Goal: Check status: Check status

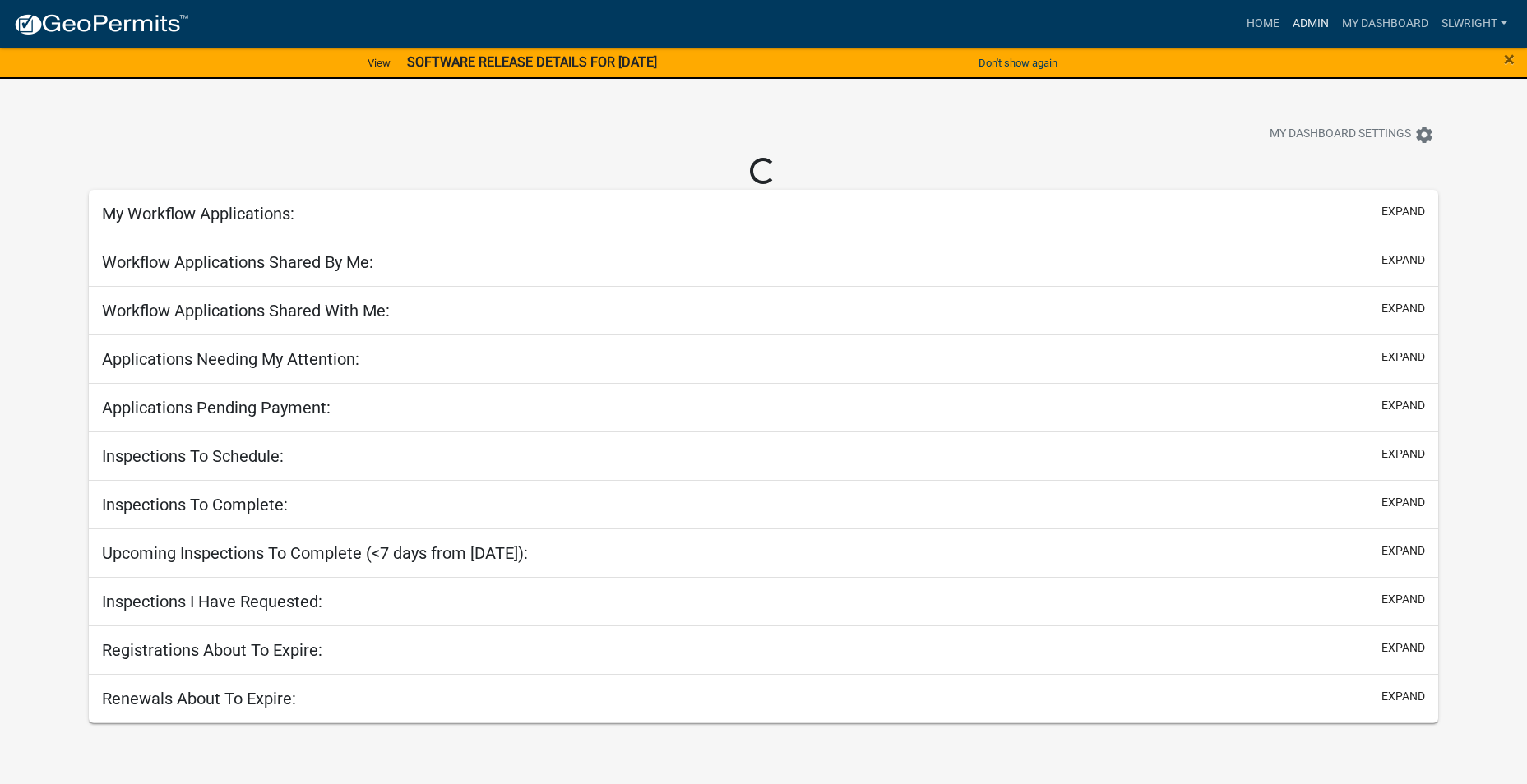
click at [1325, 18] on link "Admin" at bounding box center [1310, 23] width 49 height 31
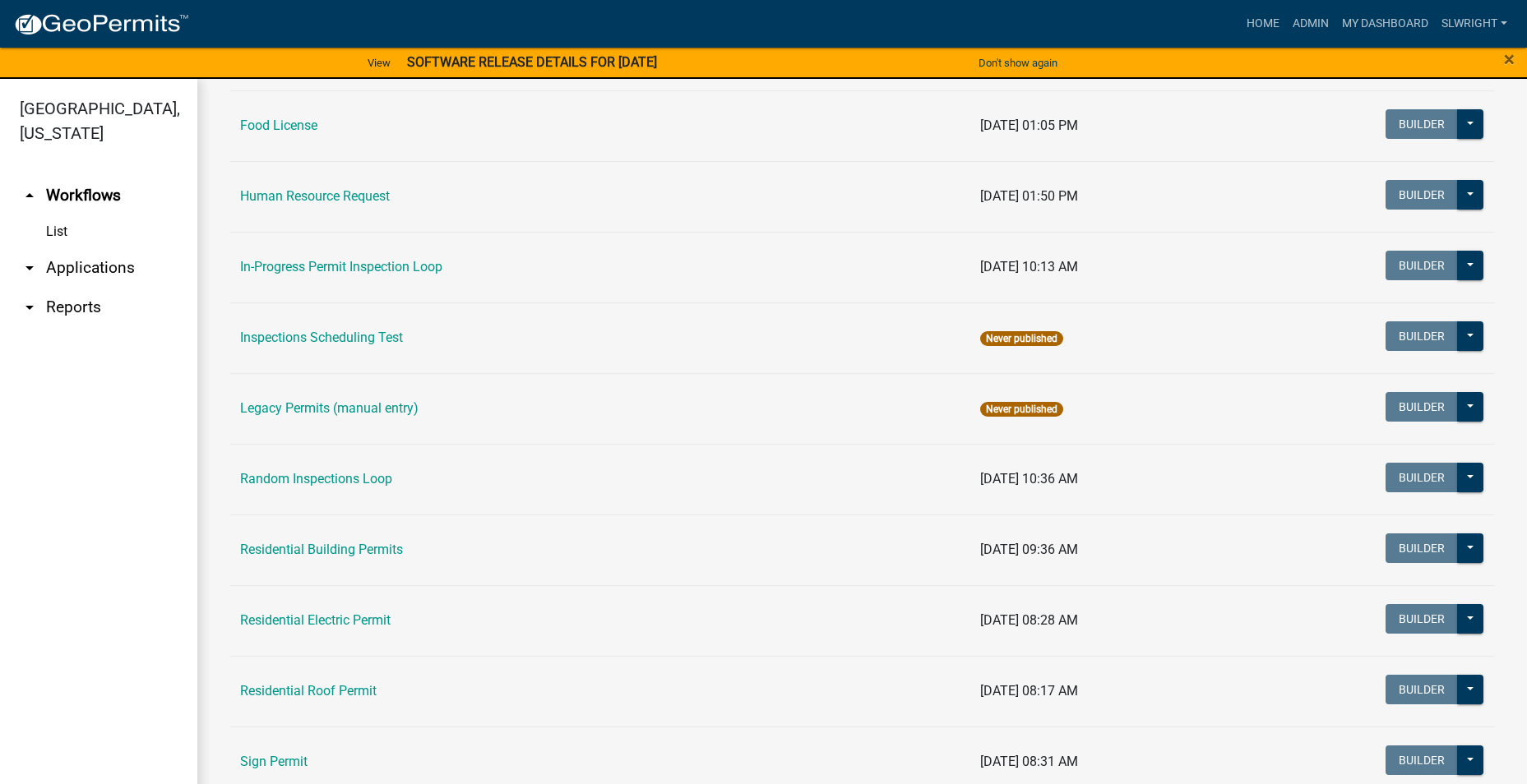
scroll to position [1233, 0]
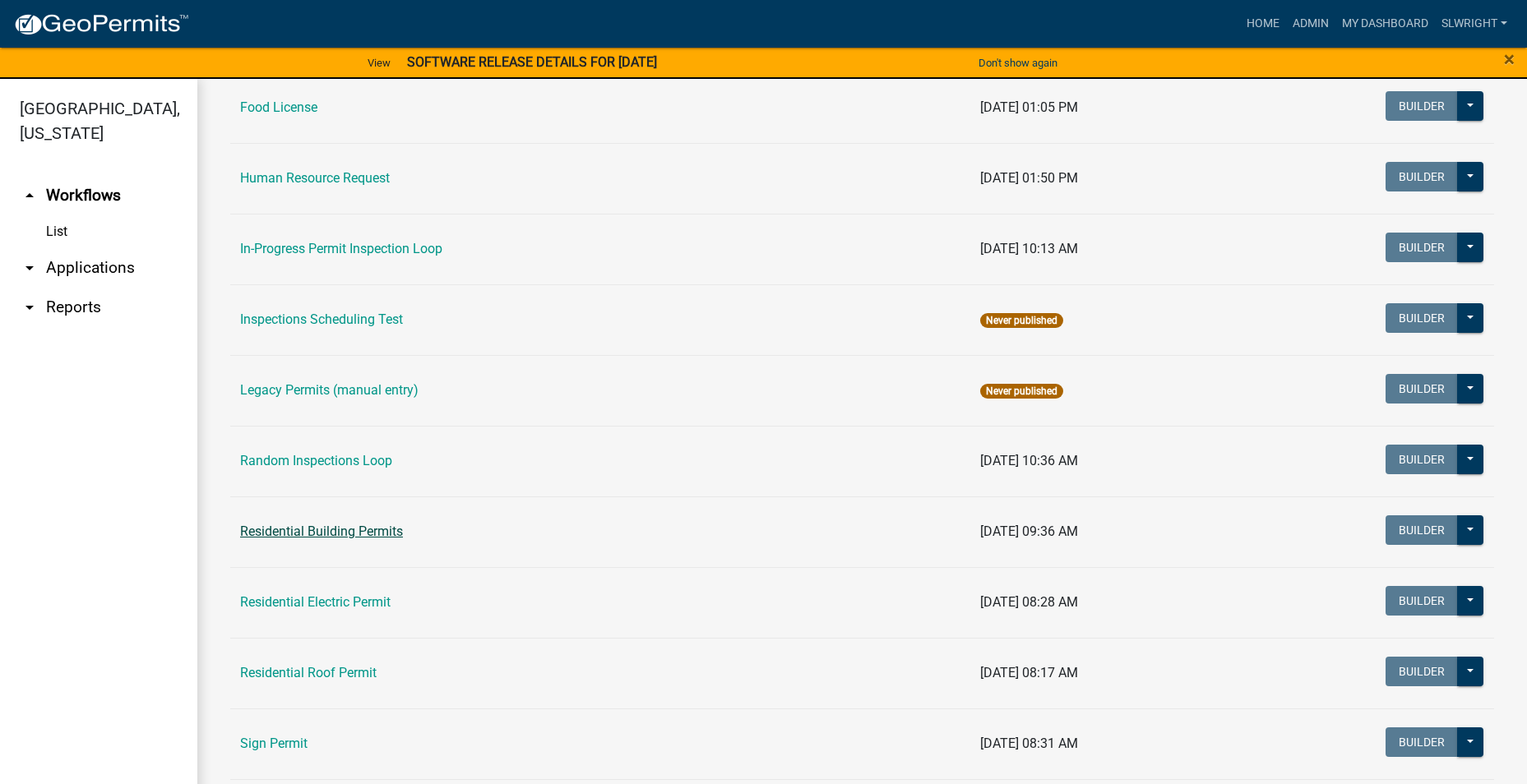
click at [326, 530] on link "Residential Building Permits" at bounding box center [321, 531] width 162 height 16
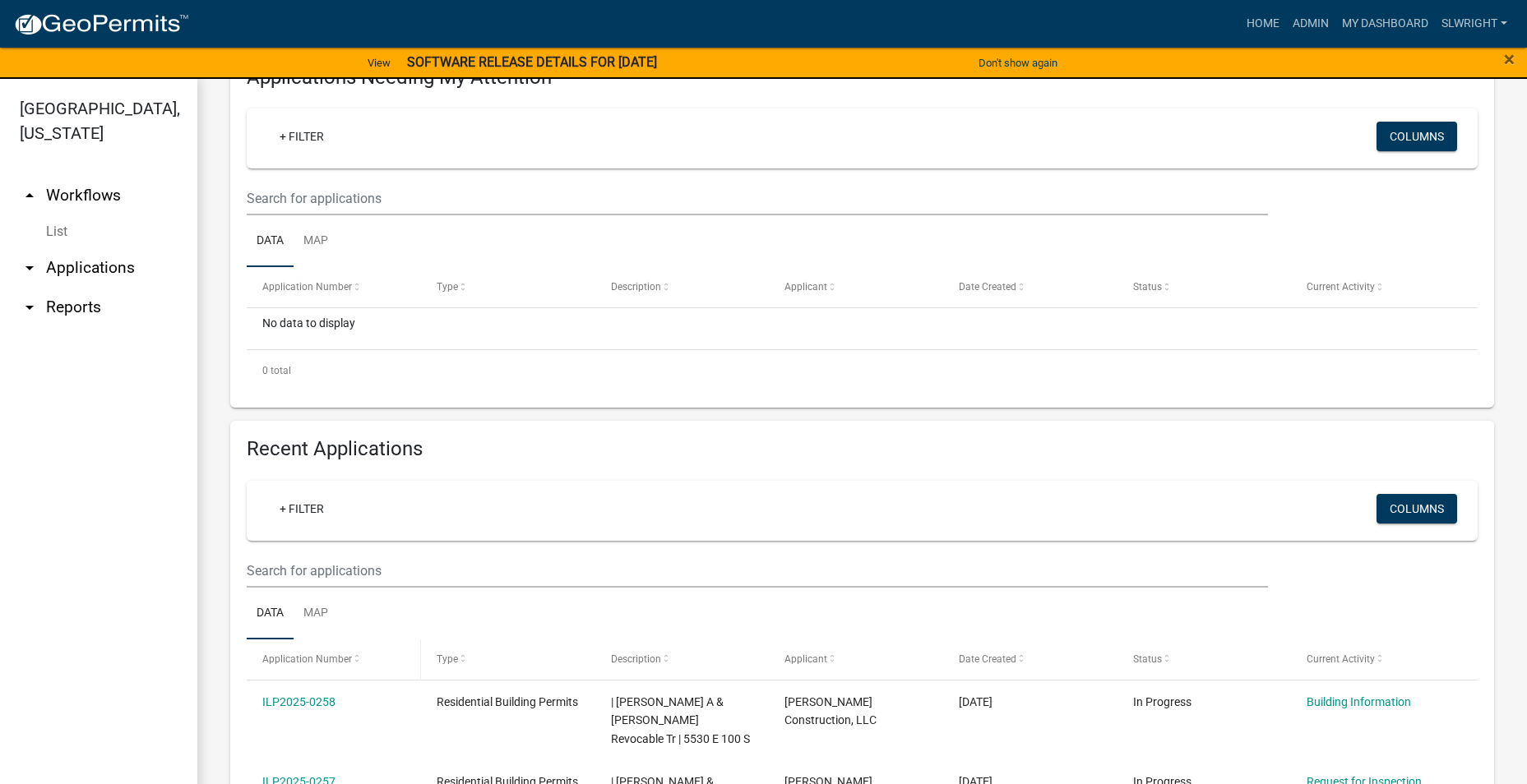
scroll to position [329, 0]
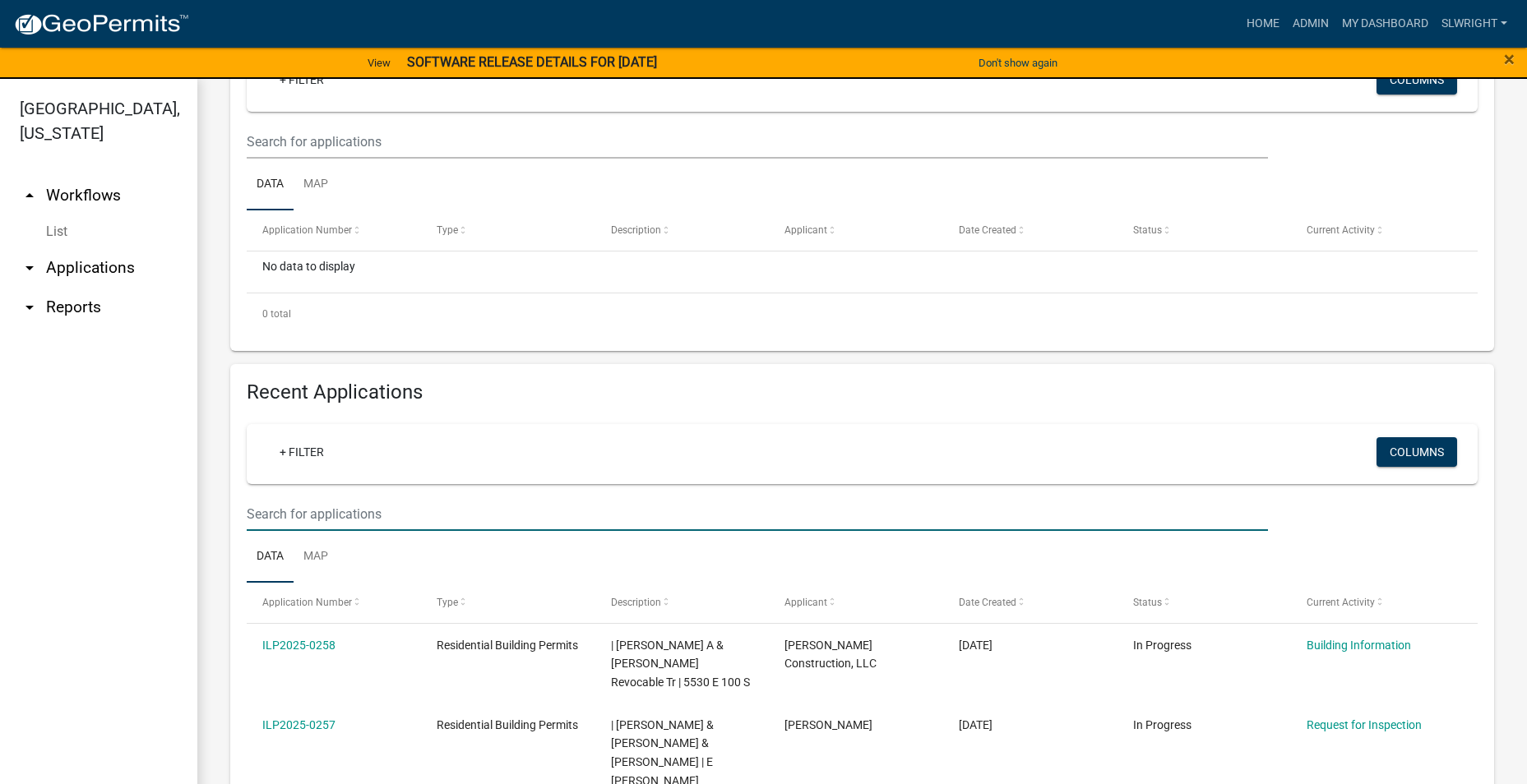
click at [292, 516] on input "text" at bounding box center [757, 514] width 1021 height 33
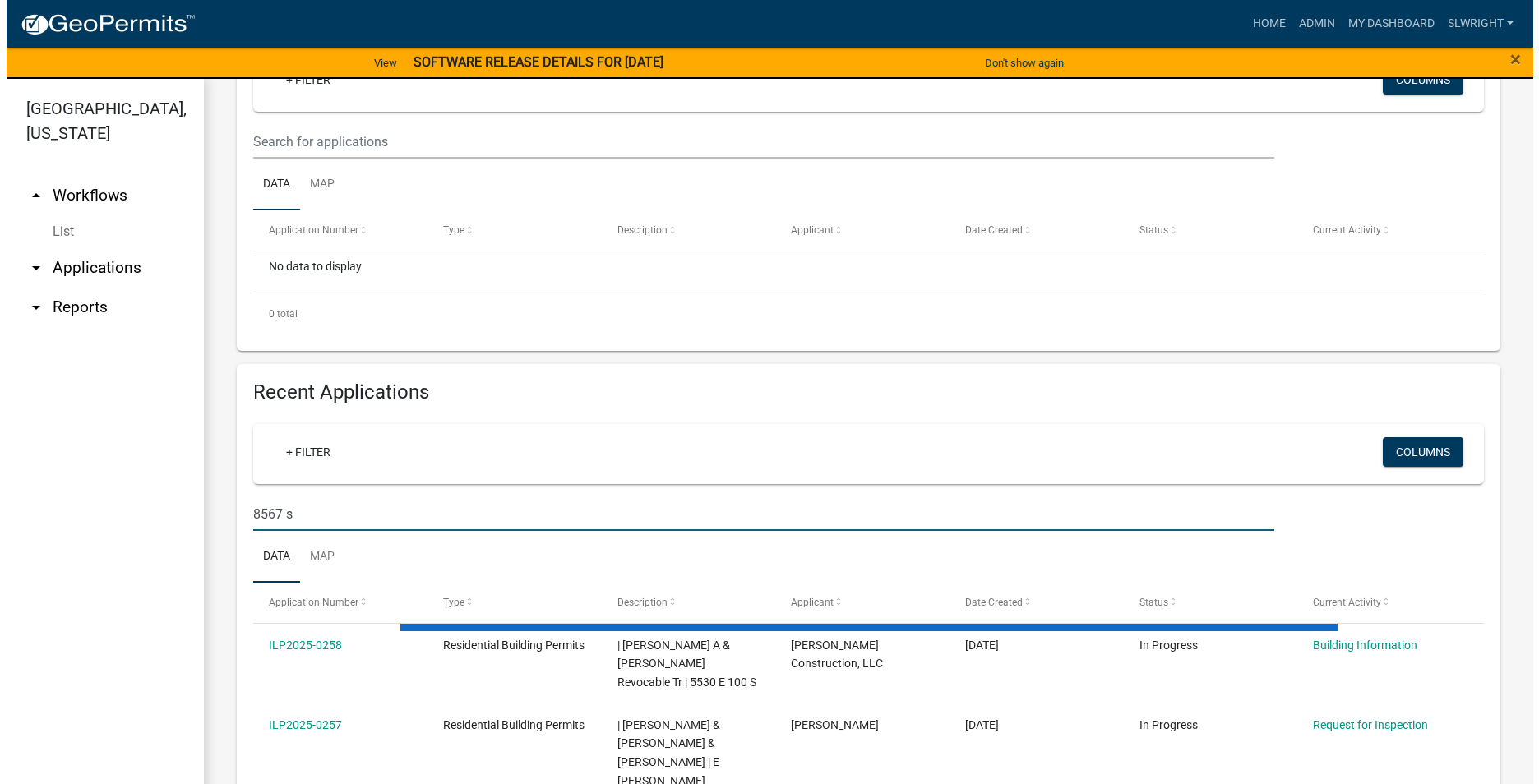
scroll to position [305, 0]
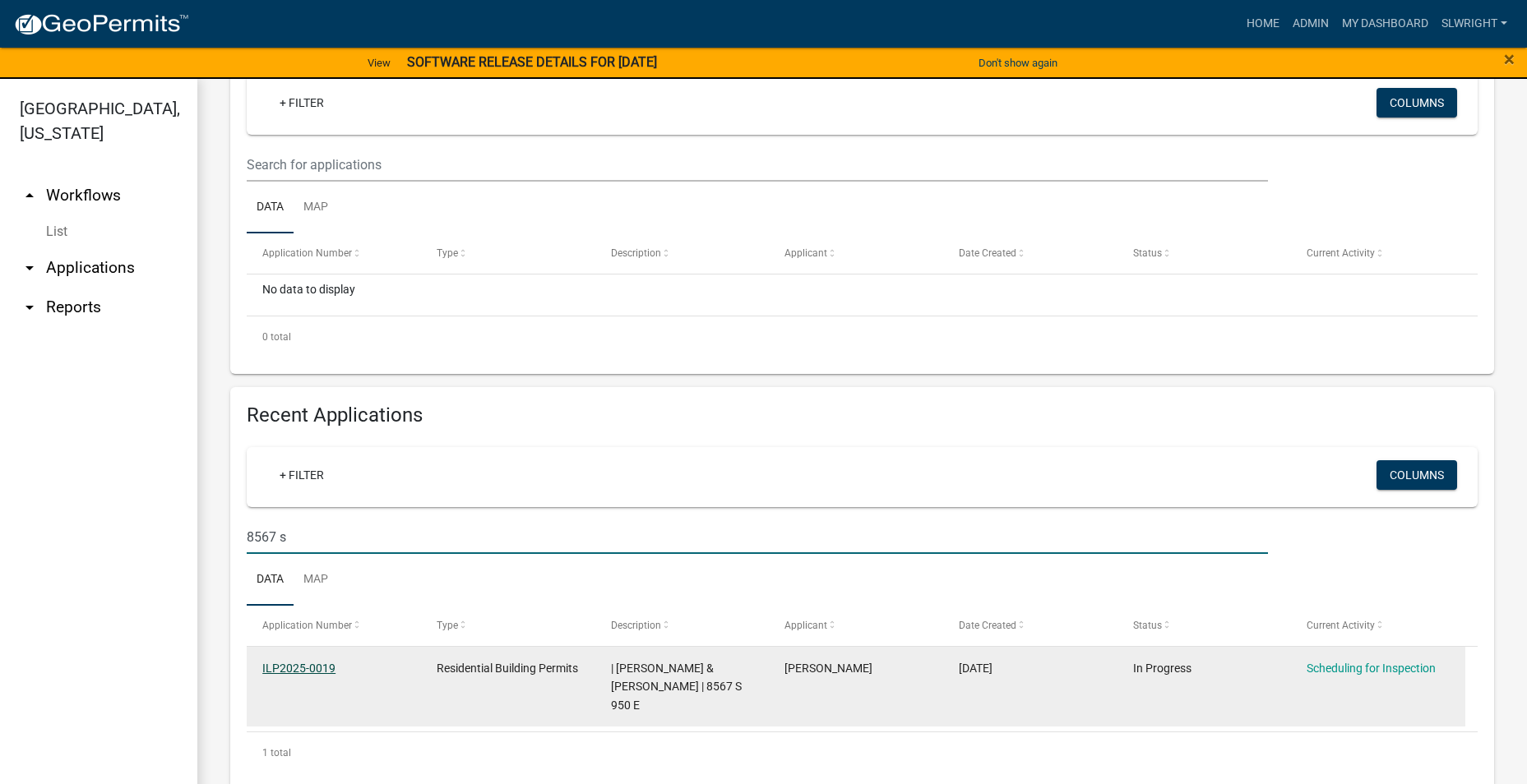
type input "8567 s"
click at [278, 669] on link "ILP2025-0019" at bounding box center [299, 668] width 73 height 13
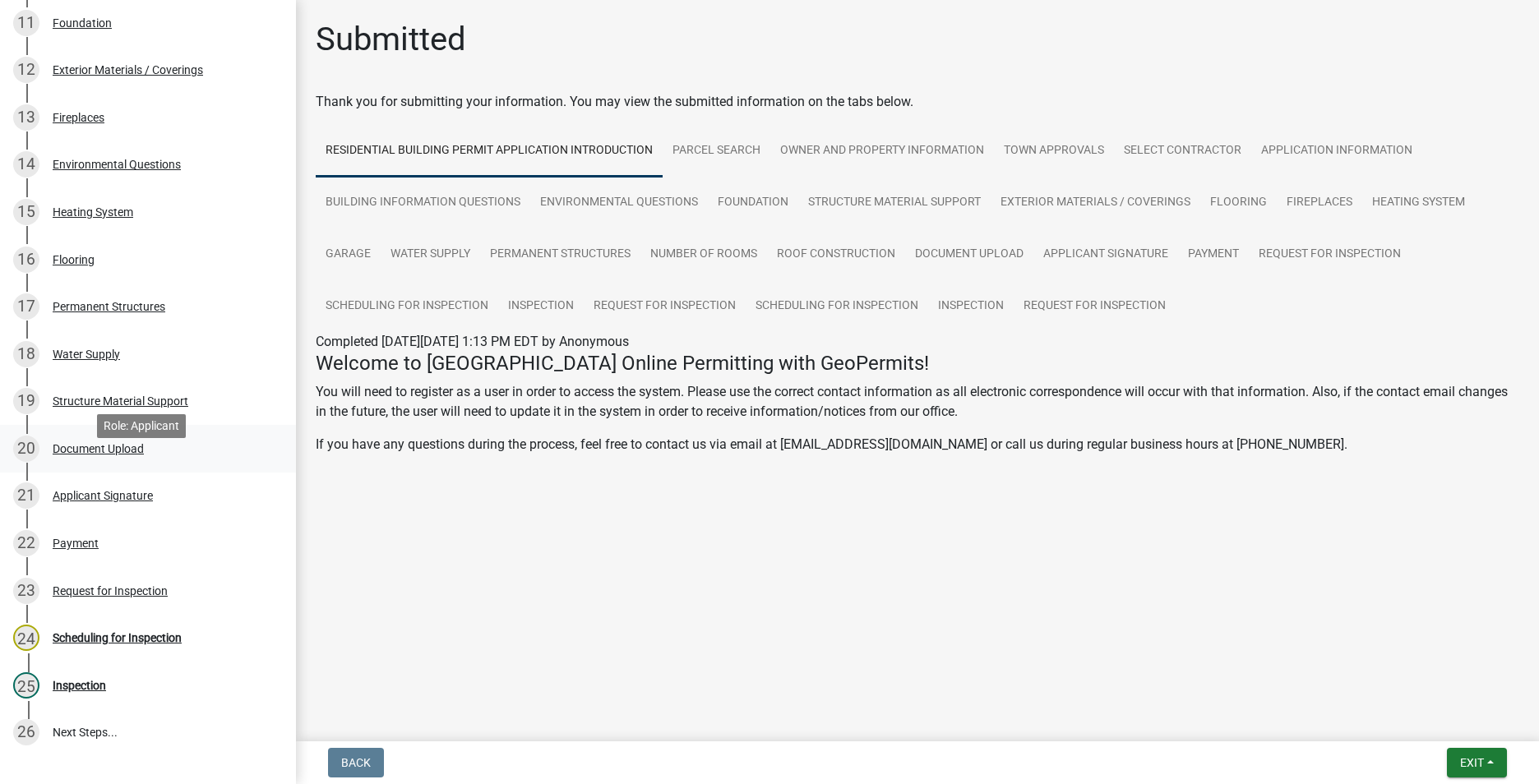
scroll to position [740, 0]
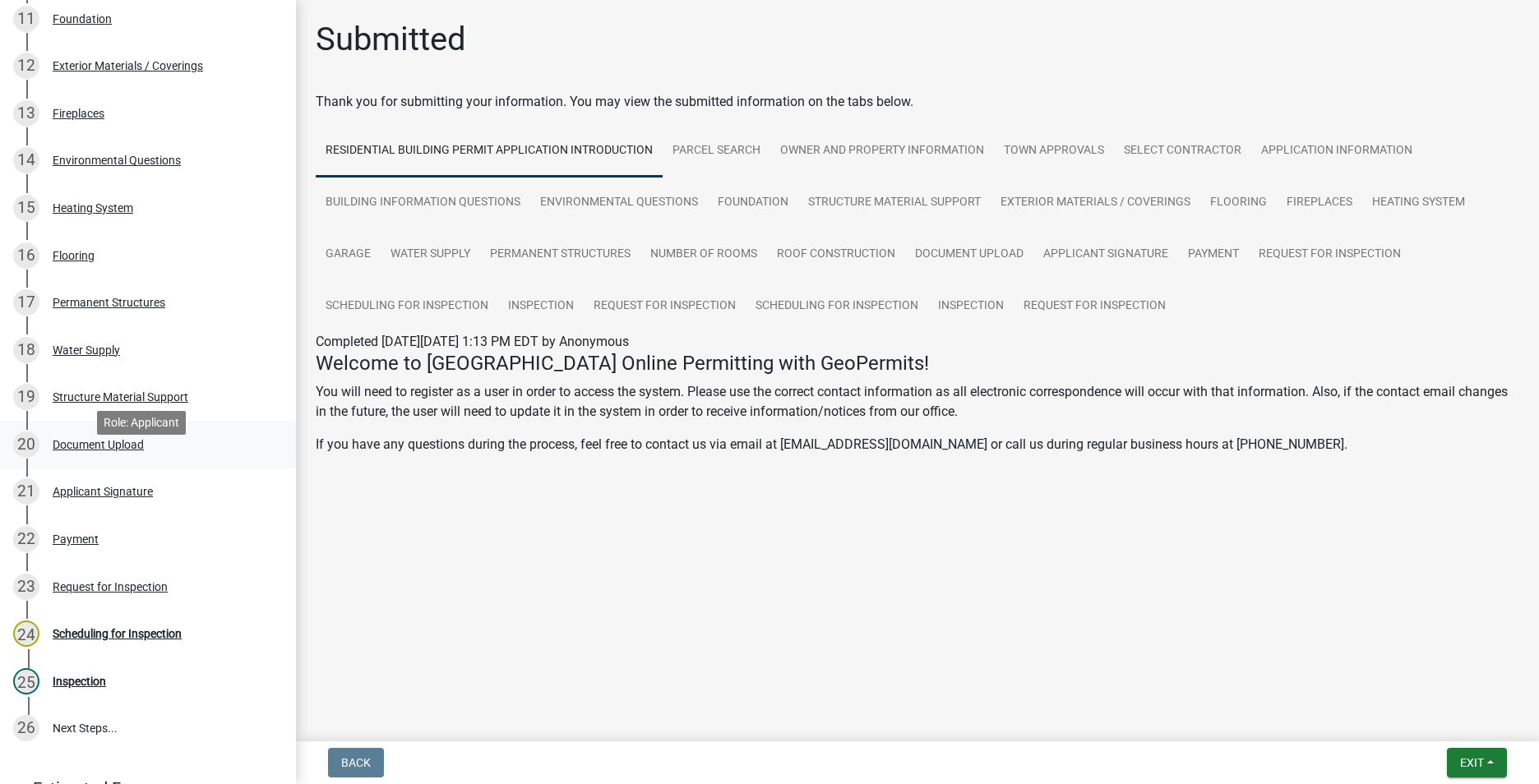
click at [125, 450] on div "Document Upload" at bounding box center [98, 444] width 91 height 12
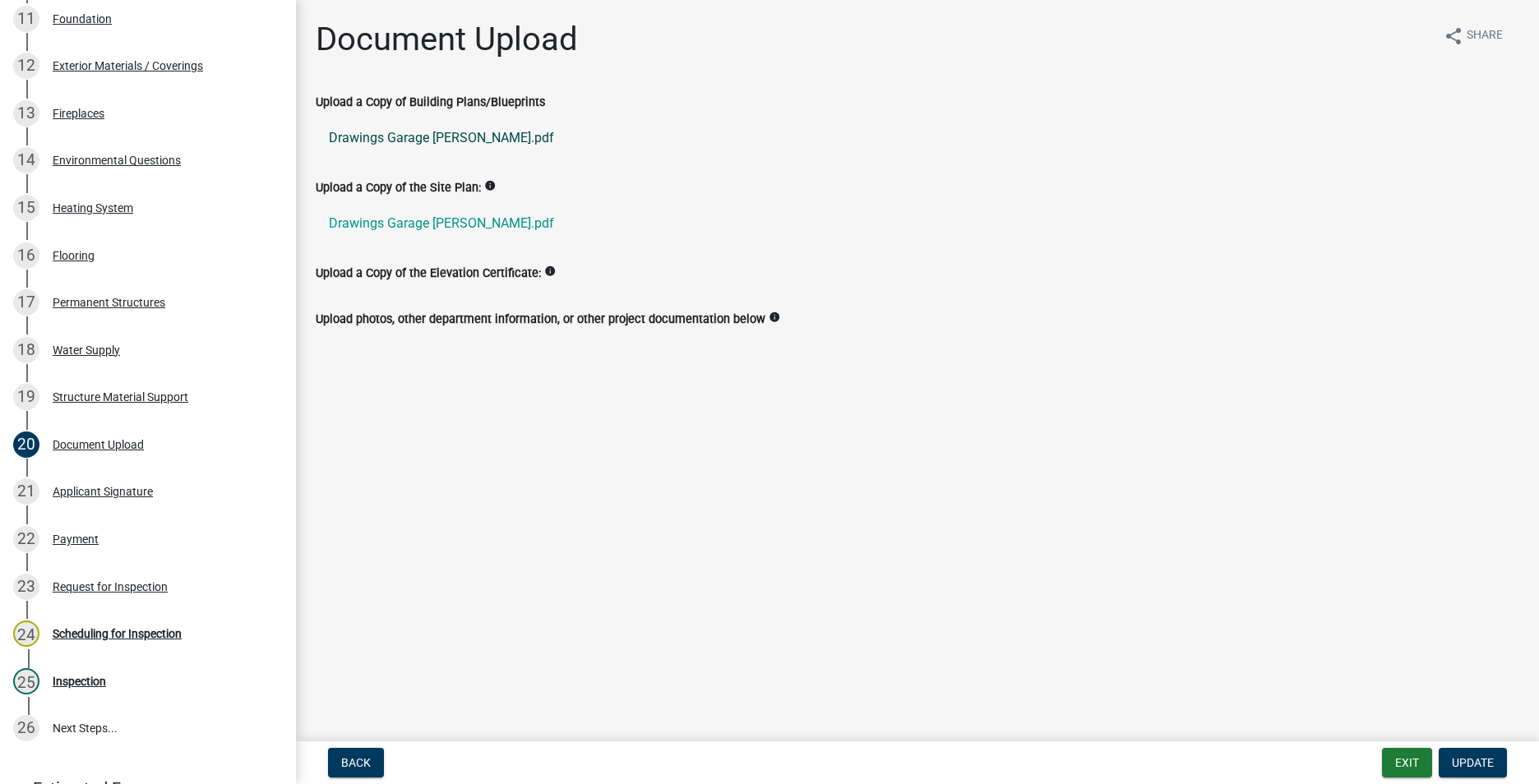
click at [390, 137] on link "Drawings Garage [PERSON_NAME].pdf" at bounding box center [916, 138] width 1203 height 39
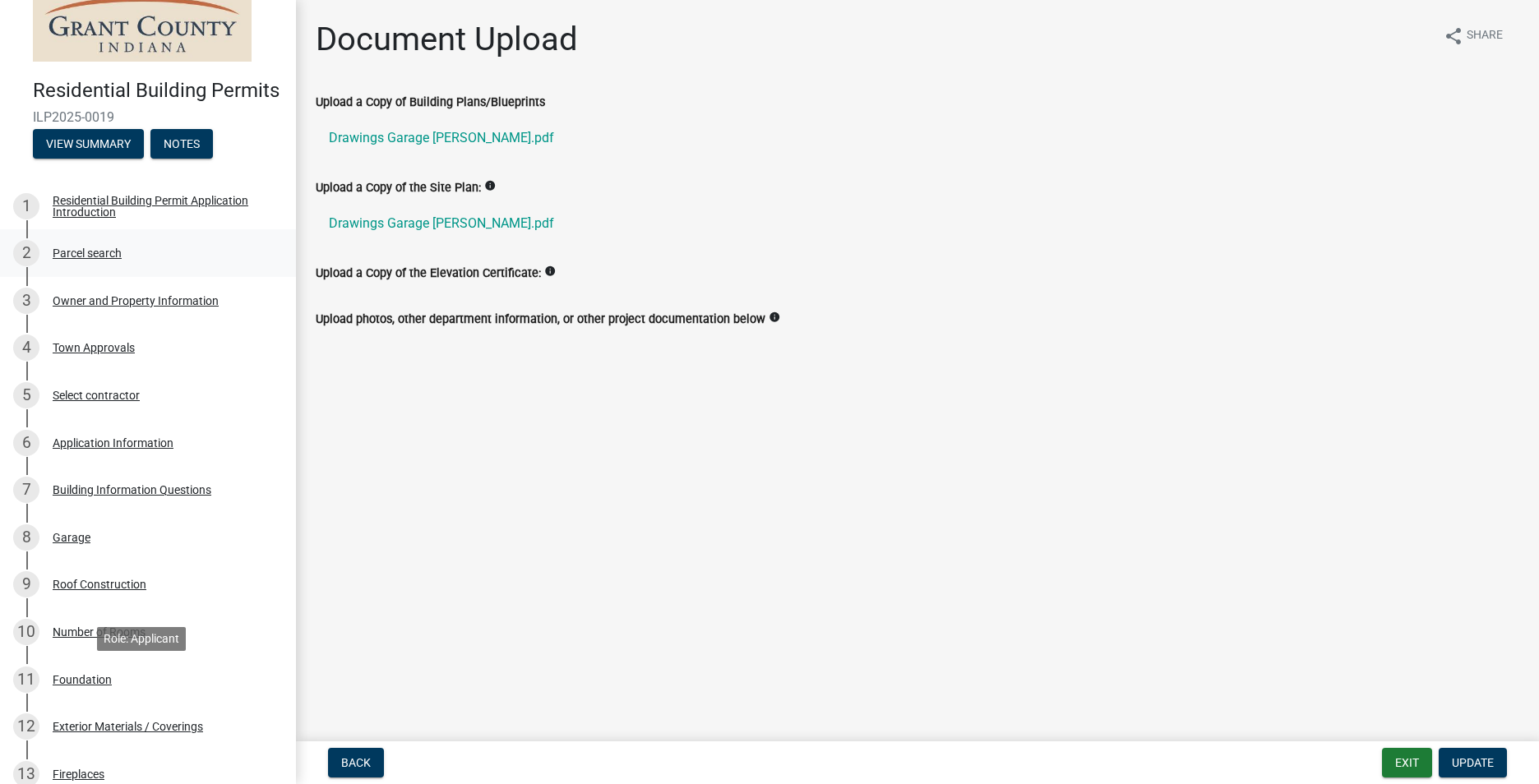
scroll to position [0, 0]
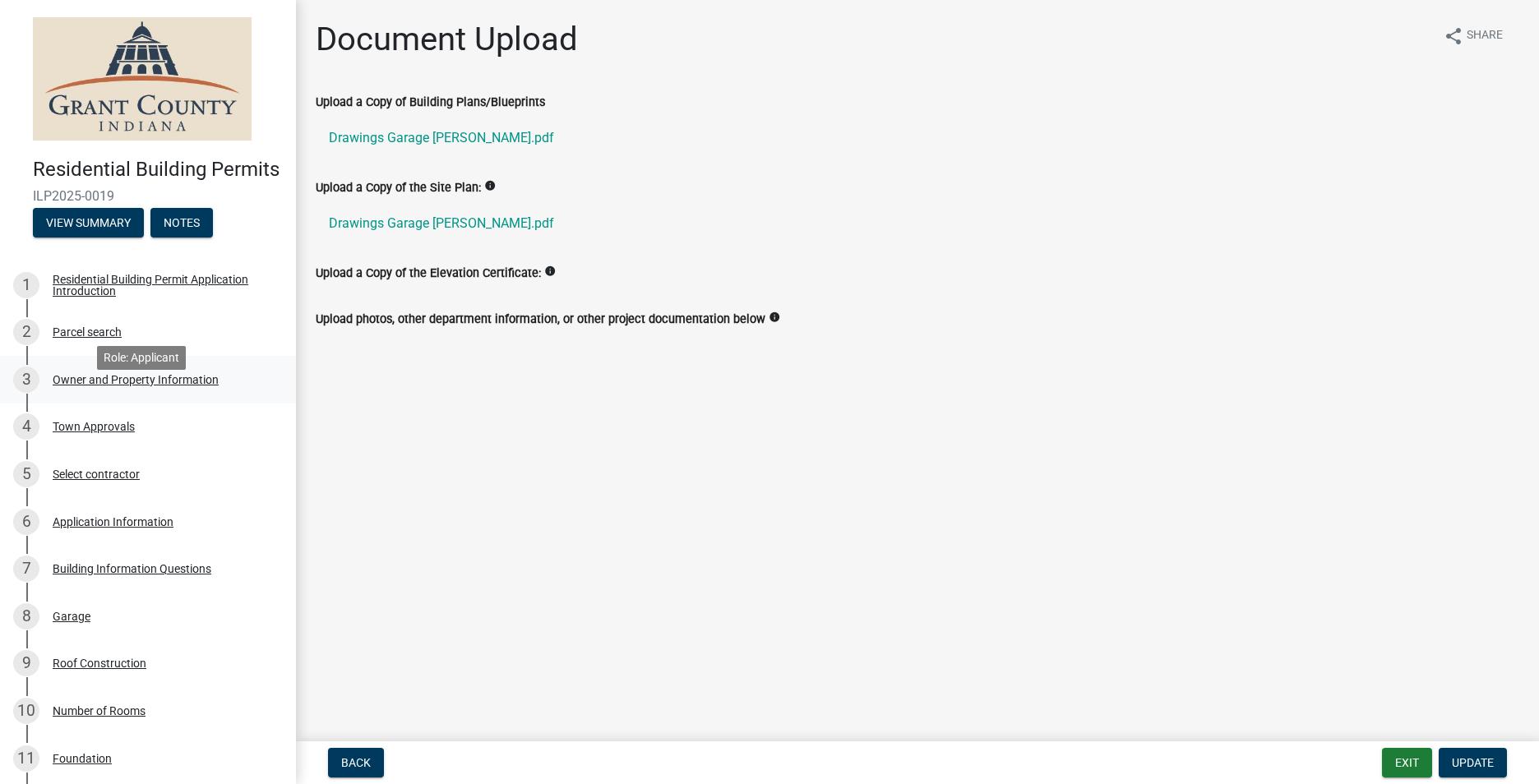
click at [158, 386] on div "Owner and Property Information" at bounding box center [136, 380] width 166 height 12
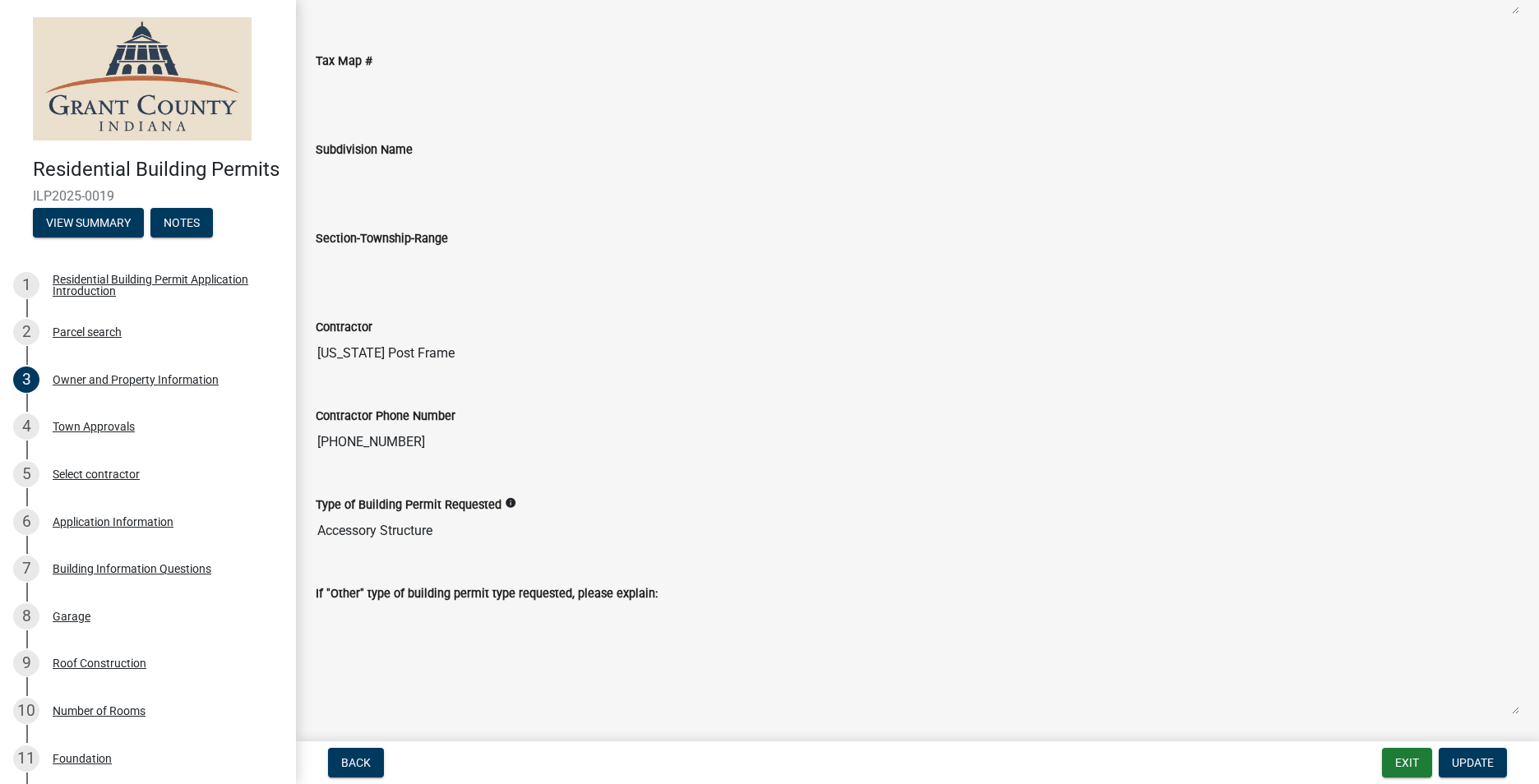
scroll to position [1708, 0]
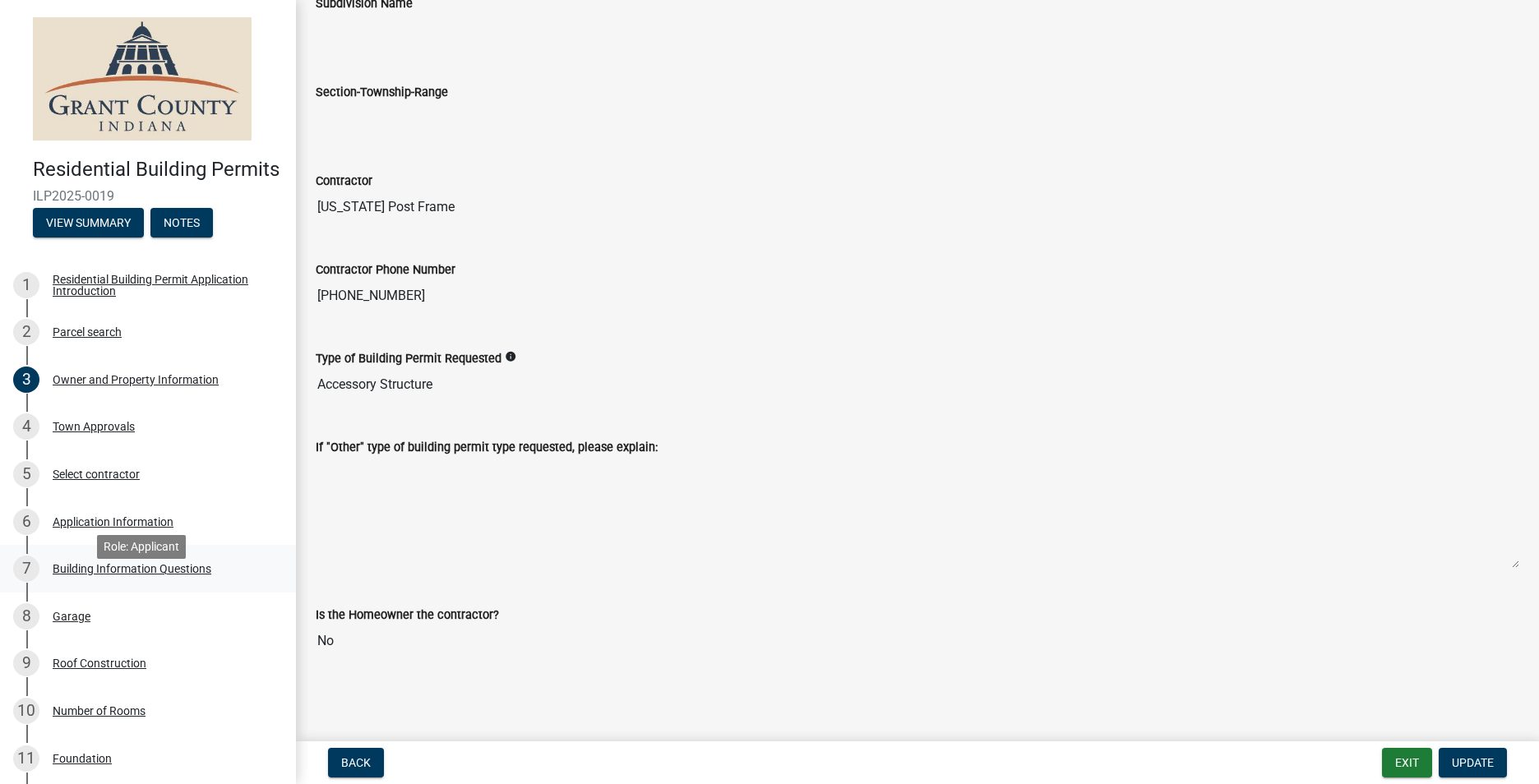
click at [129, 575] on div "Building Information Questions" at bounding box center [132, 569] width 159 height 12
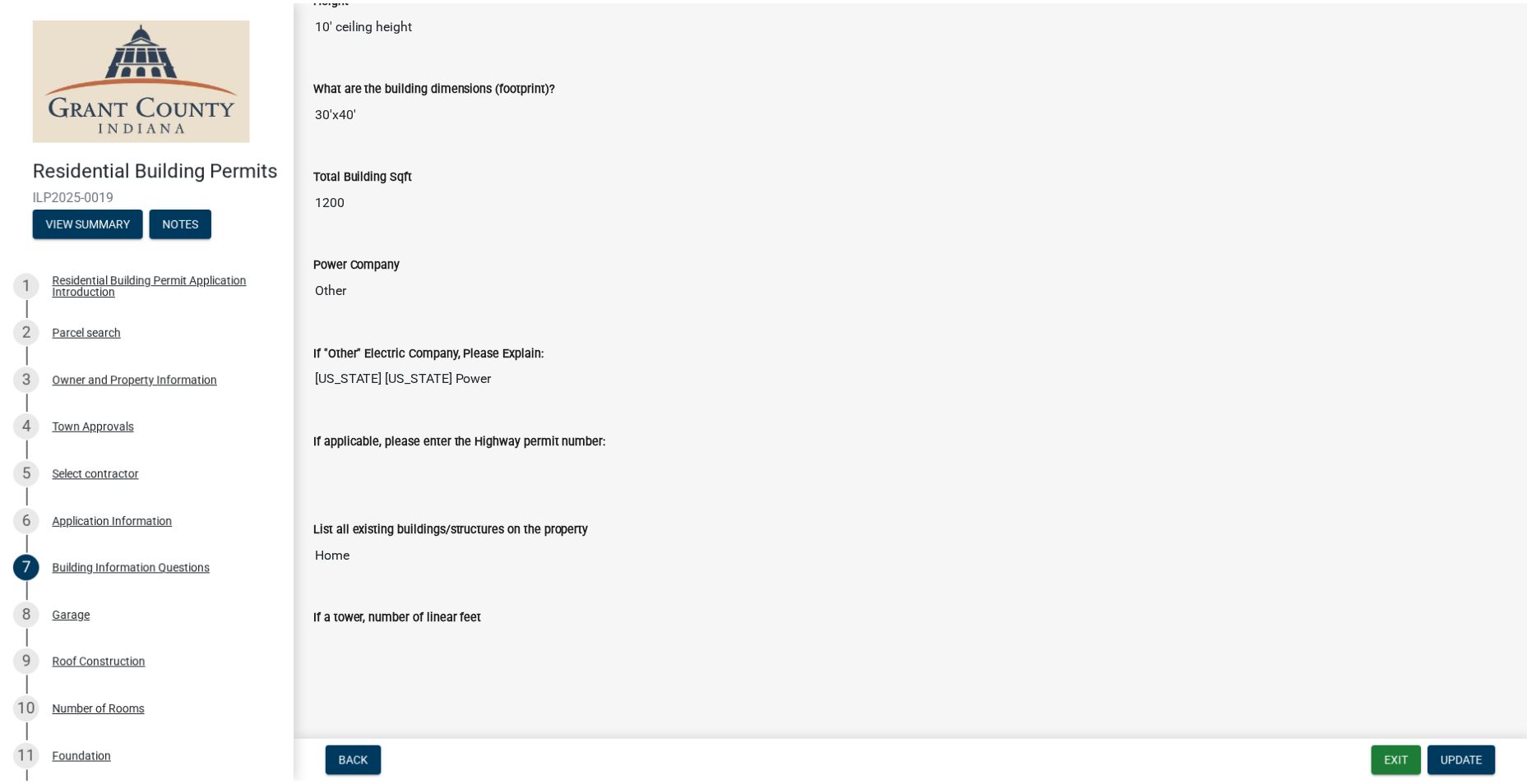
scroll to position [3333, 0]
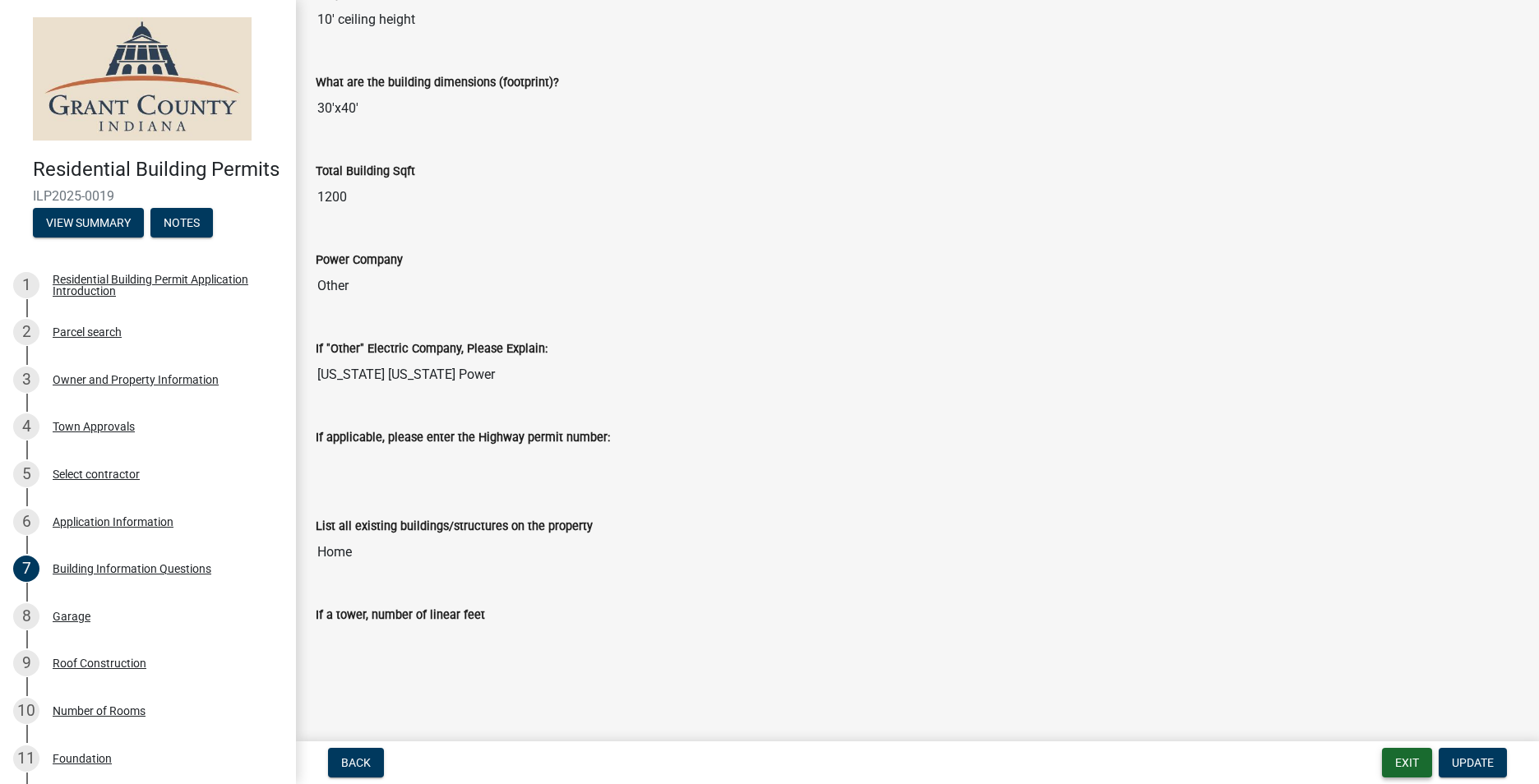
click at [1397, 748] on button "Exit" at bounding box center [1407, 762] width 50 height 29
